Goal: Task Accomplishment & Management: Manage account settings

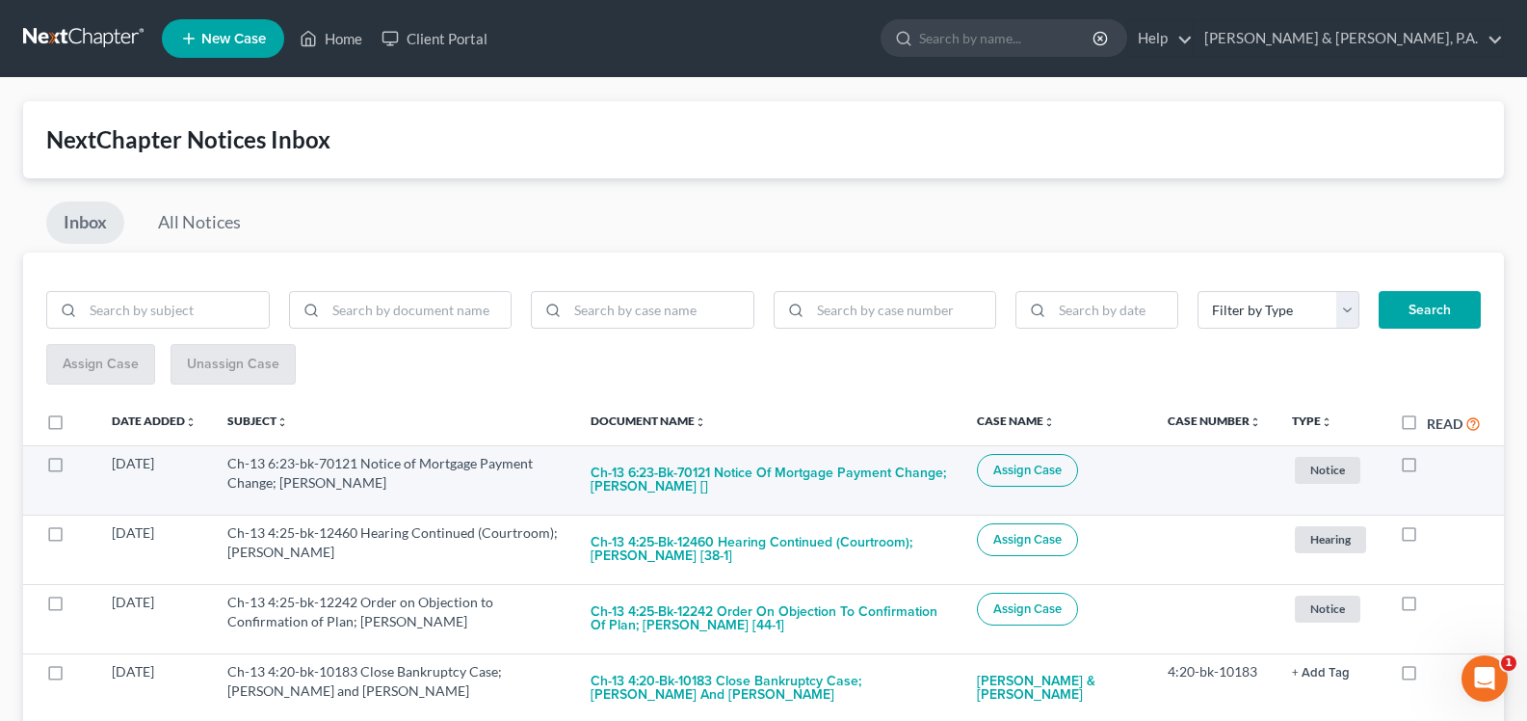
click at [1427, 468] on label at bounding box center [1427, 468] width 0 height 0
click at [1434, 464] on input "checkbox" at bounding box center [1440, 460] width 13 height 13
checkbox input "true"
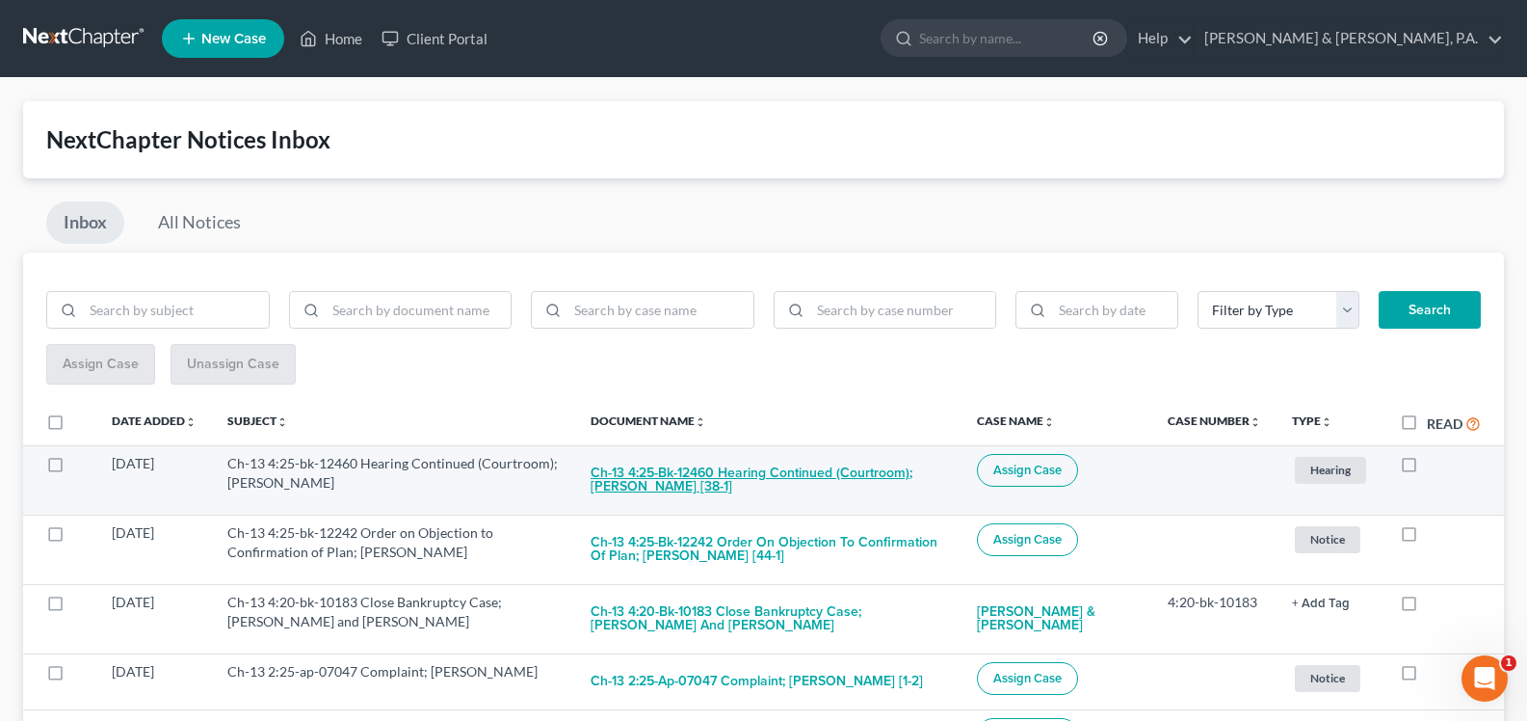
click at [774, 460] on button "Ch-13 4:25-bk-12460 Hearing Continued (Courtroom); [PERSON_NAME] [38-1]" at bounding box center [767, 480] width 355 height 52
checkbox input "true"
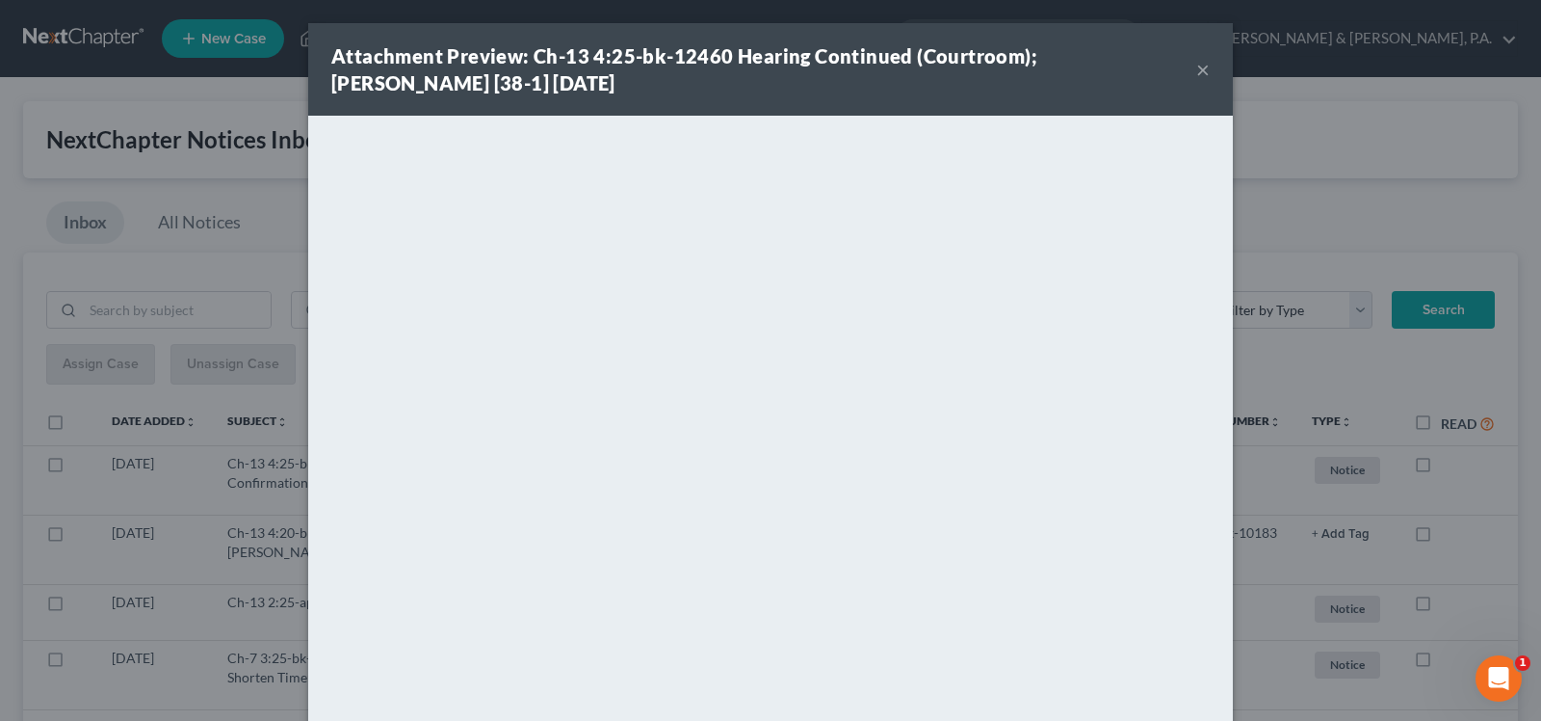
click at [1196, 76] on button "×" at bounding box center [1202, 69] width 13 height 23
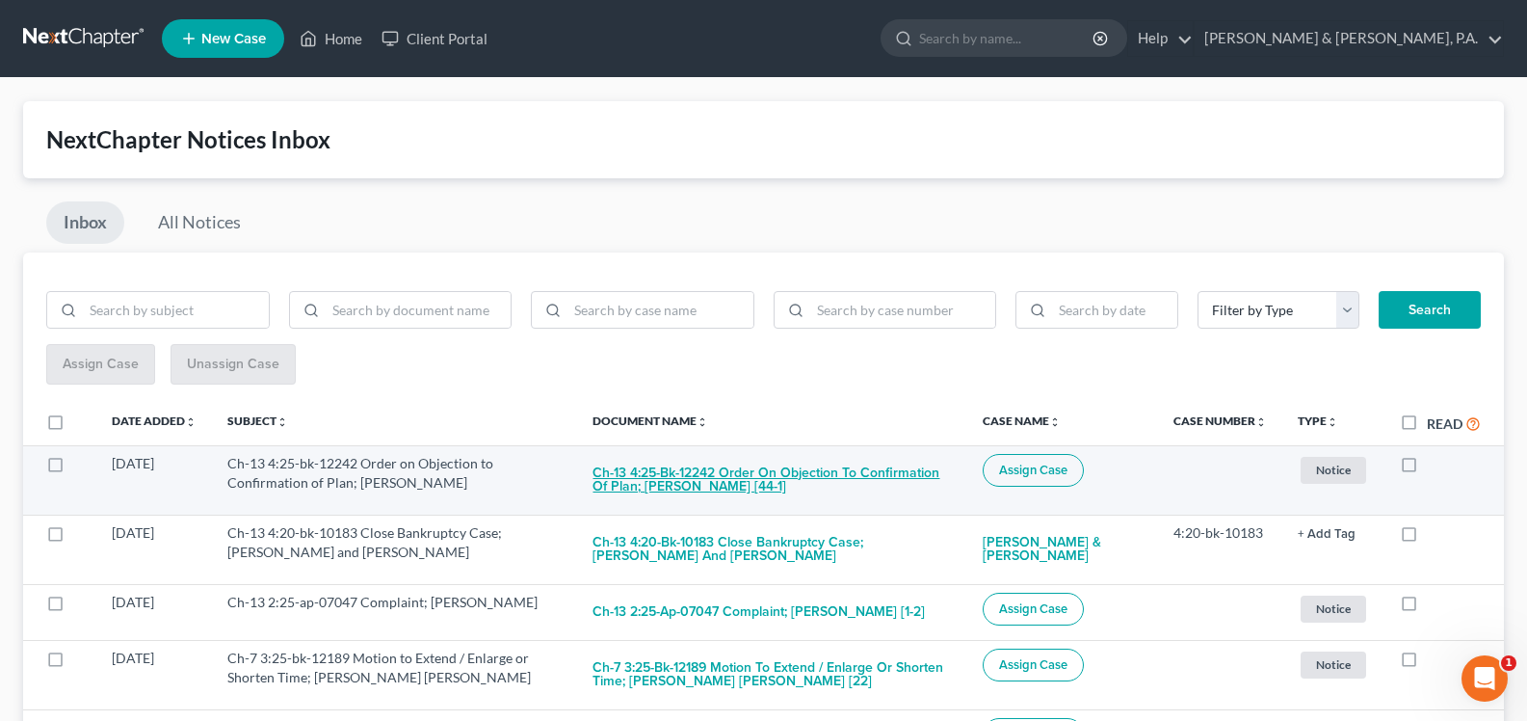
click at [782, 481] on button "Ch-13 4:25-bk-12242 Order on Objection to Confirmation of Plan; [PERSON_NAME] […" at bounding box center [771, 480] width 358 height 52
checkbox input "true"
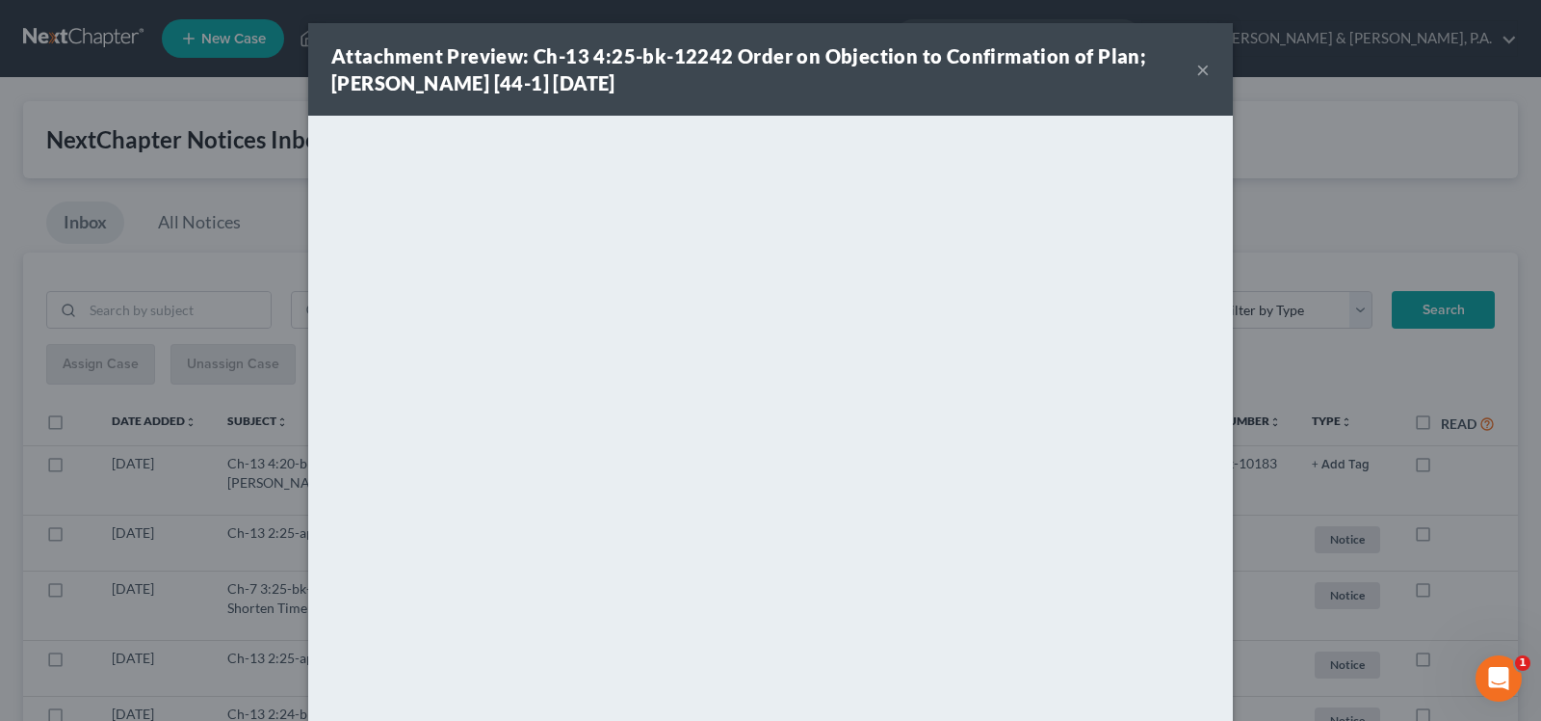
click at [1197, 68] on button "×" at bounding box center [1202, 69] width 13 height 23
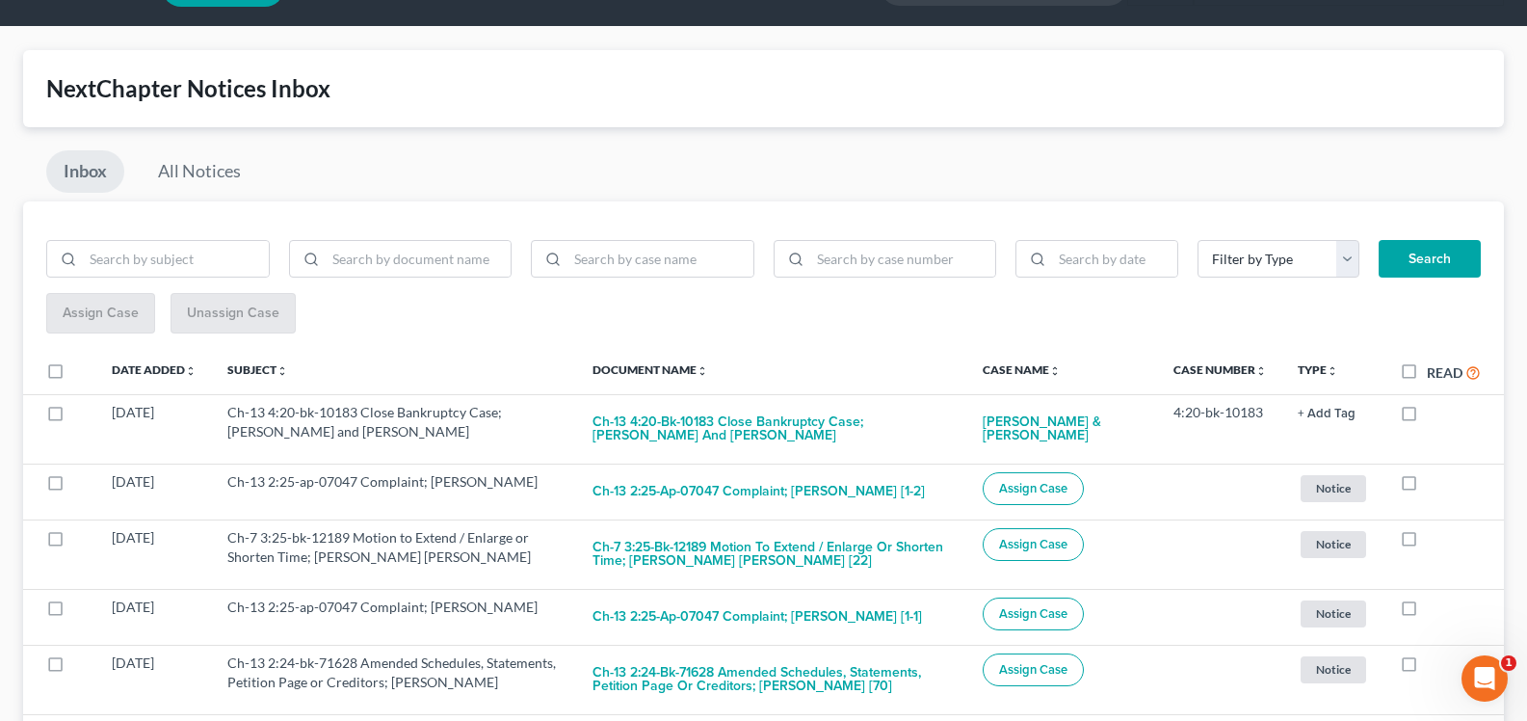
scroll to position [52, 0]
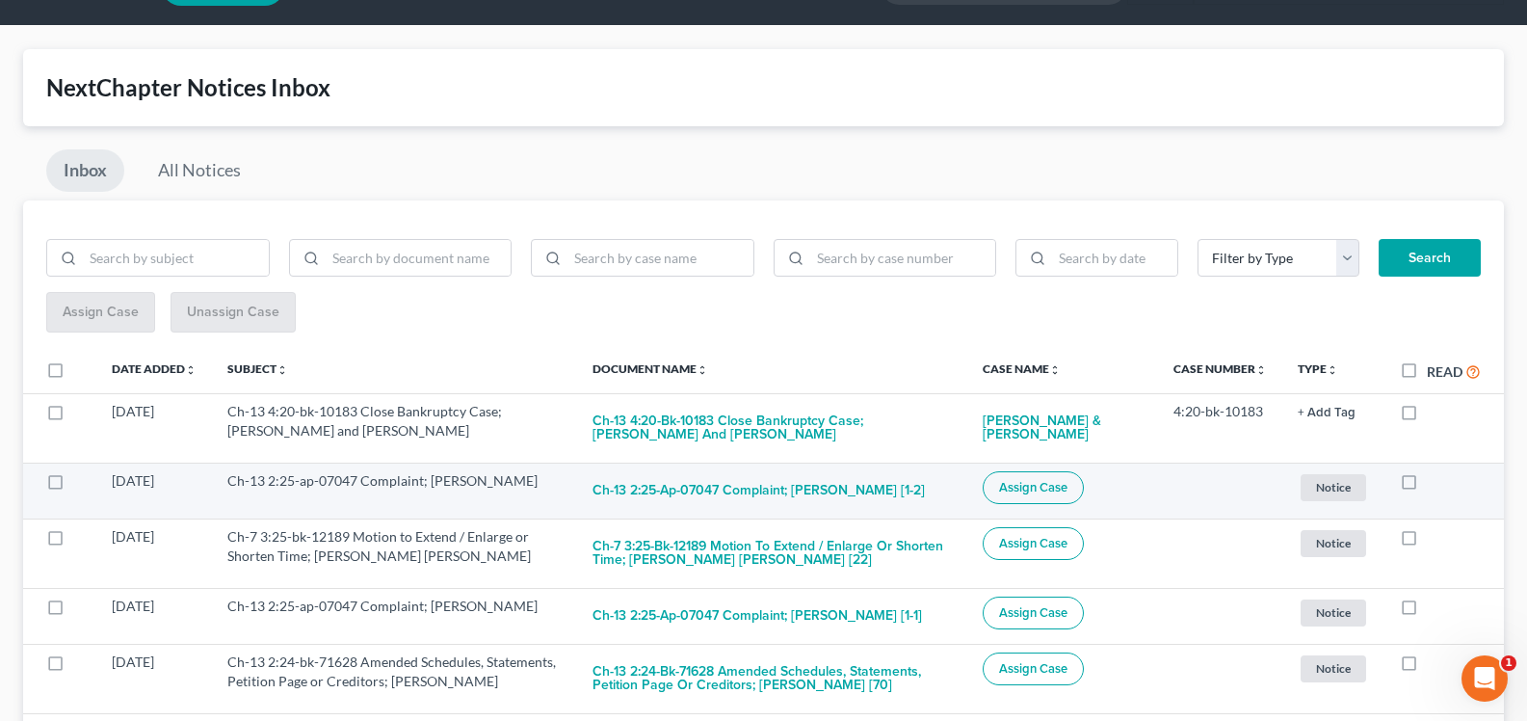
click at [1427, 485] on label at bounding box center [1427, 485] width 0 height 0
click at [1434, 479] on input "checkbox" at bounding box center [1440, 477] width 13 height 13
checkbox input "true"
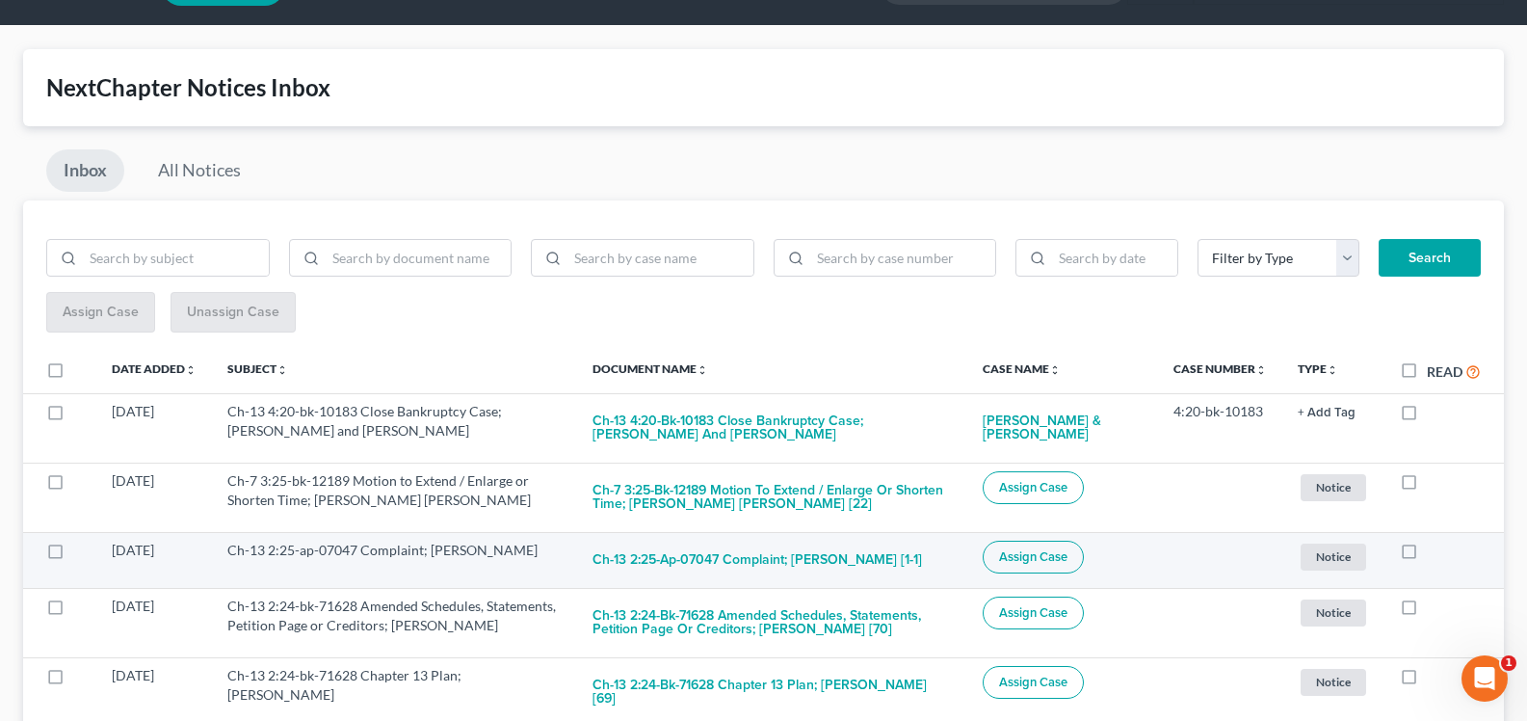
click at [1427, 555] on label at bounding box center [1427, 555] width 0 height 0
click at [1434, 544] on input "checkbox" at bounding box center [1440, 546] width 13 height 13
checkbox input "true"
